Goal: Task Accomplishment & Management: Use online tool/utility

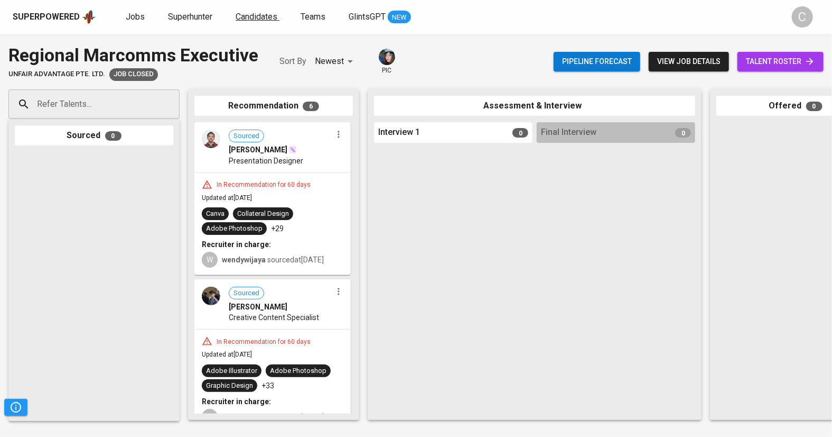
click at [266, 19] on span "Candidates" at bounding box center [257, 17] width 42 height 10
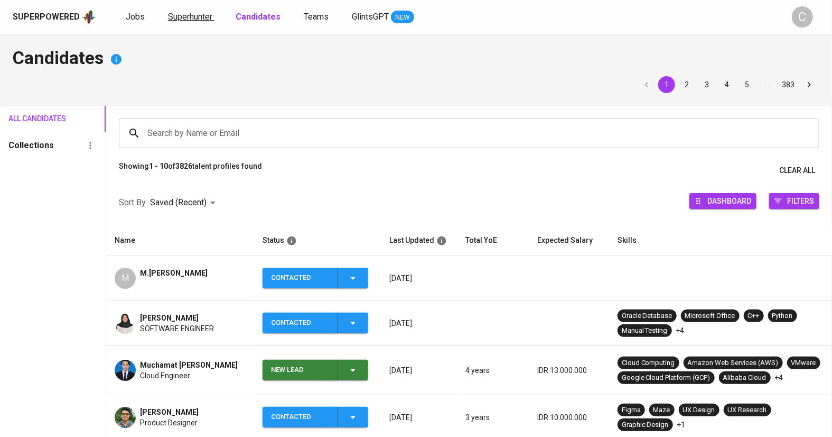
click at [192, 15] on span "Superhunter" at bounding box center [190, 17] width 44 height 10
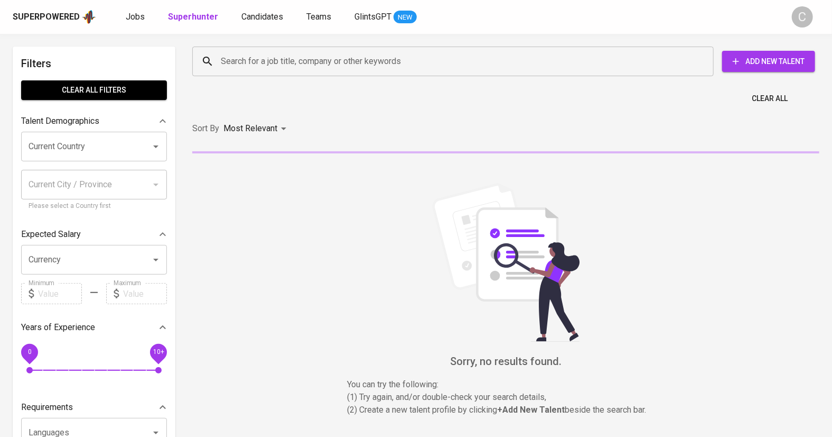
click at [254, 61] on input "Search for a job title, company or other keywords" at bounding box center [455, 61] width 475 height 20
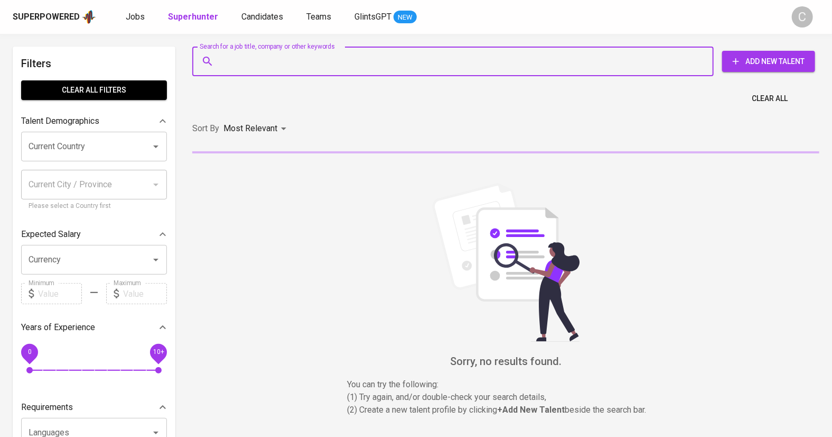
paste input "[DOMAIN_NAME][EMAIL_ADDRESS][DOMAIN_NAME]"
type input "[DOMAIN_NAME][EMAIL_ADDRESS][DOMAIN_NAME]"
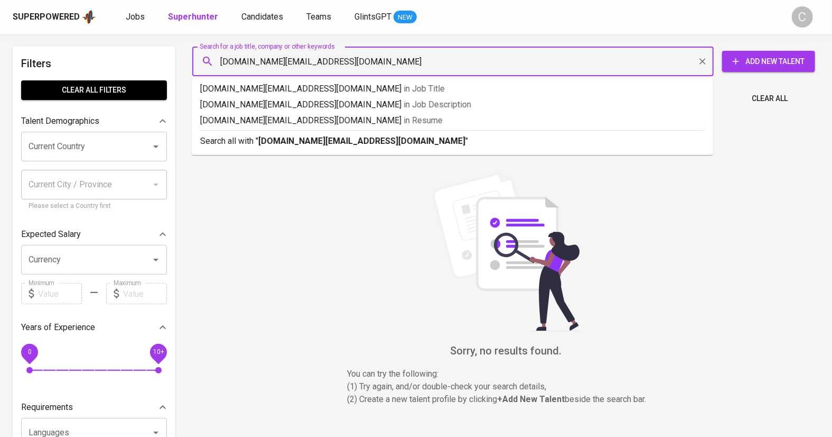
click at [298, 143] on b "[DOMAIN_NAME][EMAIL_ADDRESS][DOMAIN_NAME]" at bounding box center [361, 141] width 207 height 10
click at [298, 143] on div "Sort By Most Relevant MOST_RELEVANT" at bounding box center [506, 129] width 640 height 32
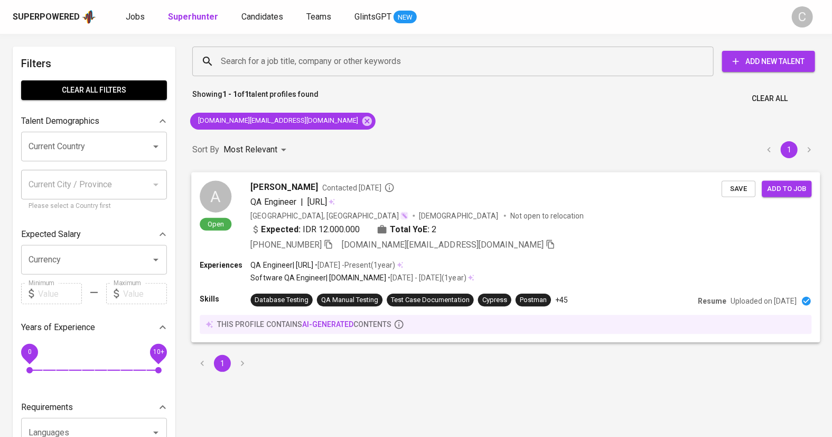
click at [592, 215] on div "[GEOGRAPHIC_DATA], Riau [DEMOGRAPHIC_DATA] Not open to relocation" at bounding box center [486, 215] width 471 height 11
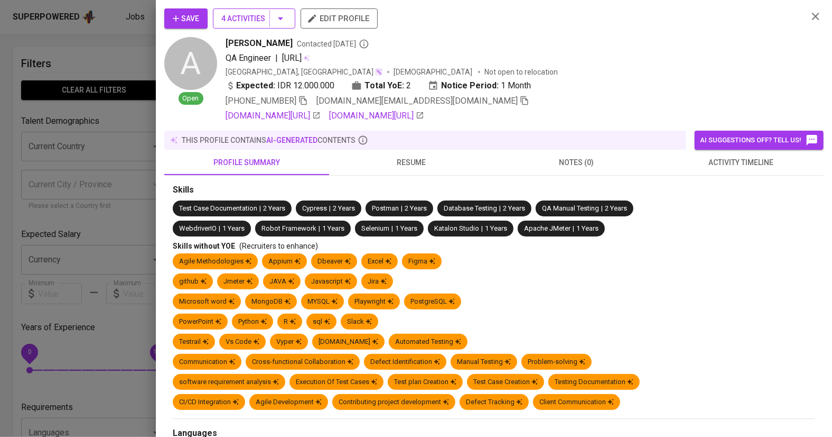
click at [284, 24] on span "4 Activities" at bounding box center [254, 18] width 66 height 13
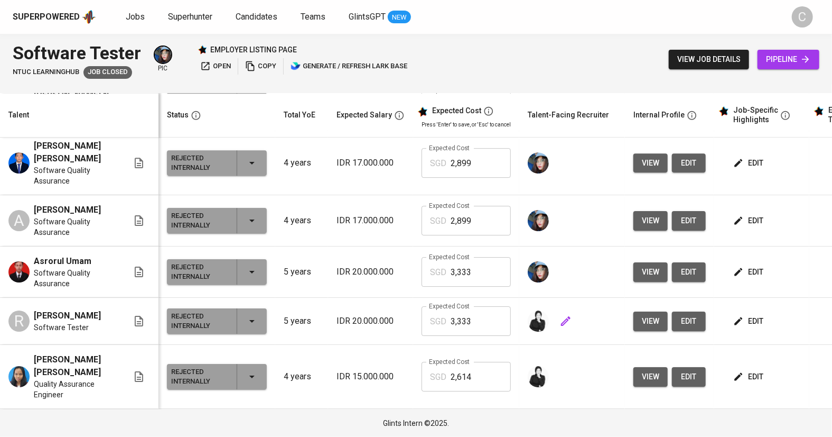
scroll to position [51, 0]
